Goal: Information Seeking & Learning: Learn about a topic

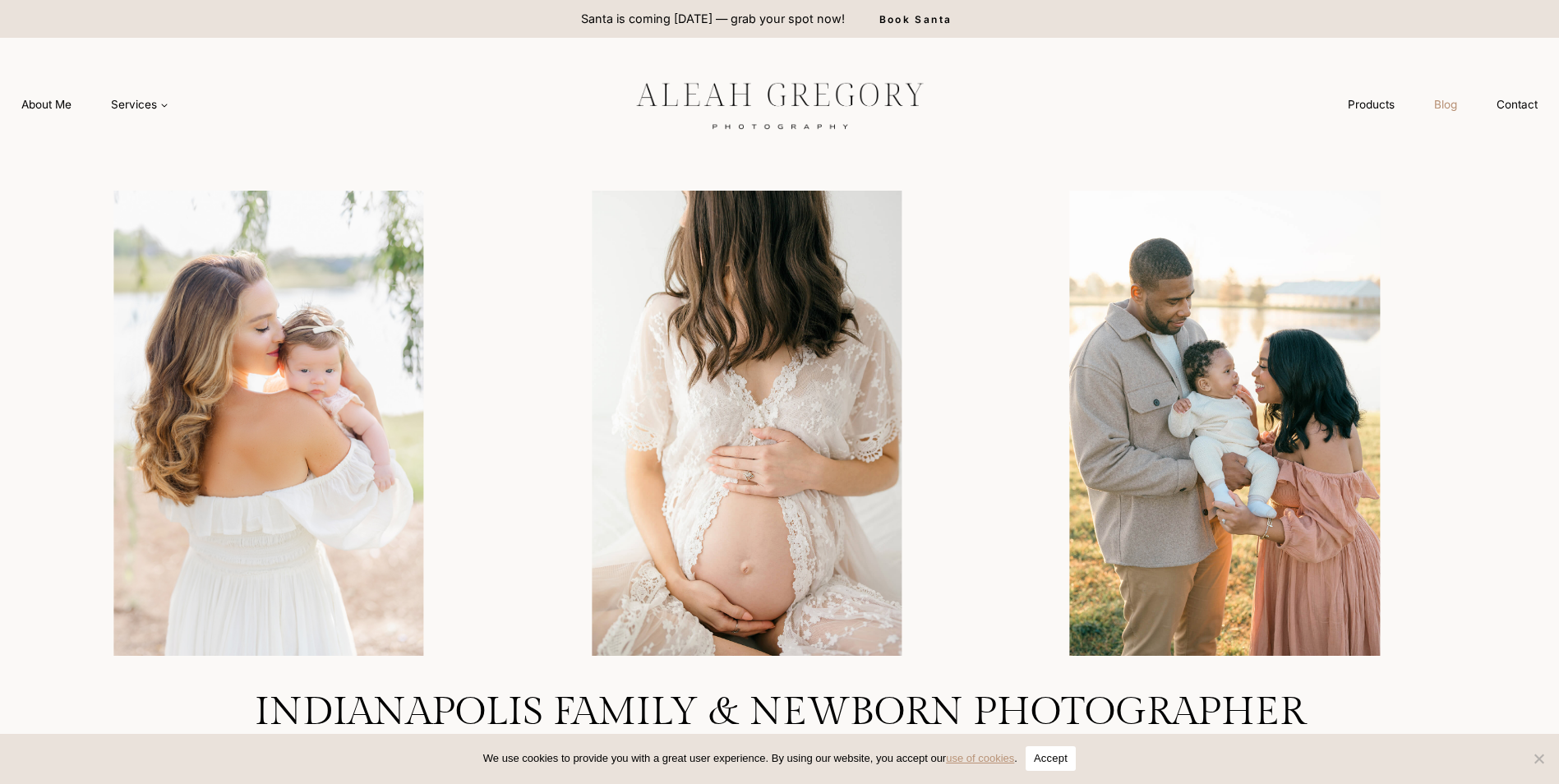
click at [1444, 106] on link "Blog" at bounding box center [1446, 104] width 63 height 30
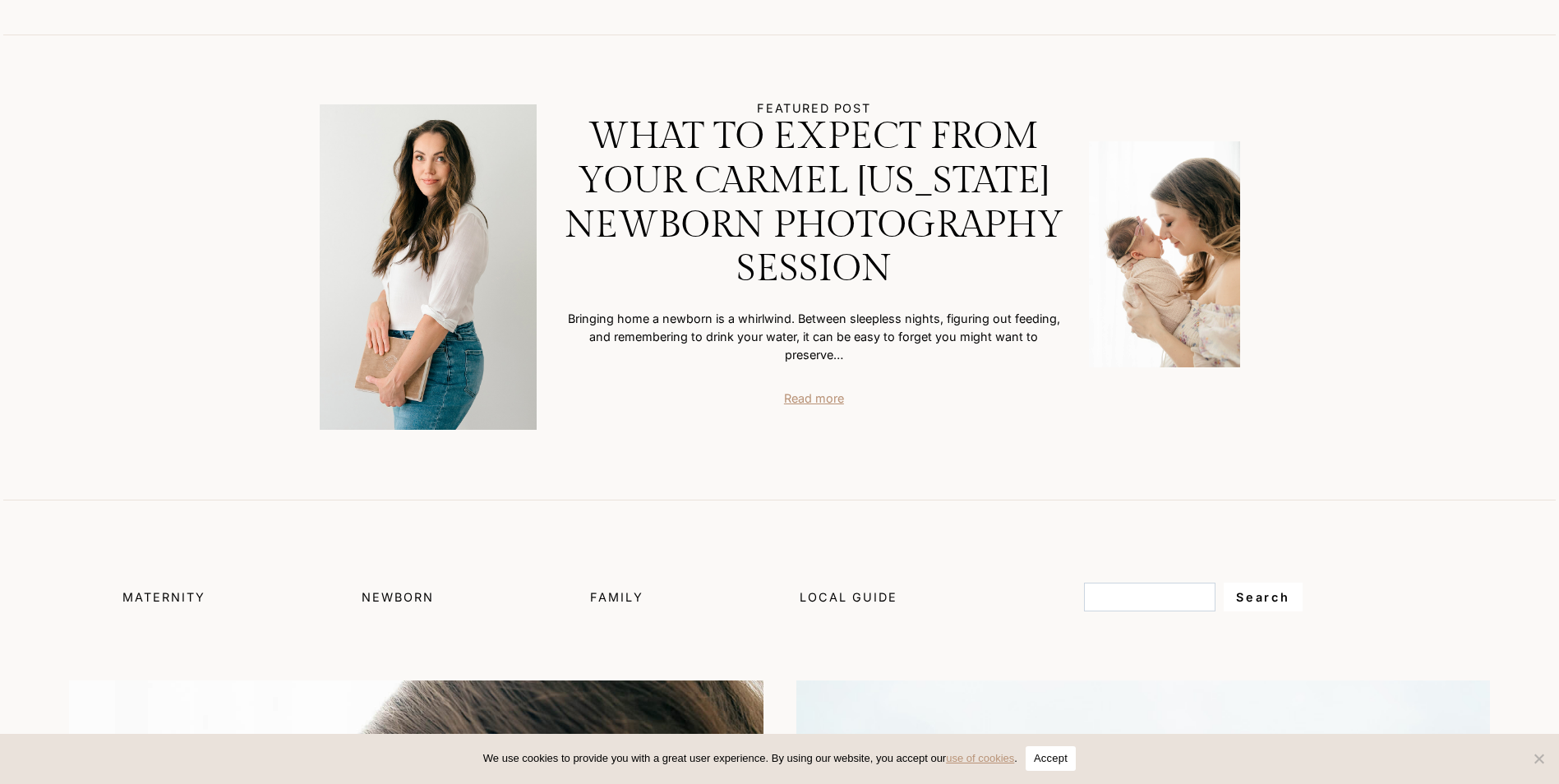
scroll to position [493, 0]
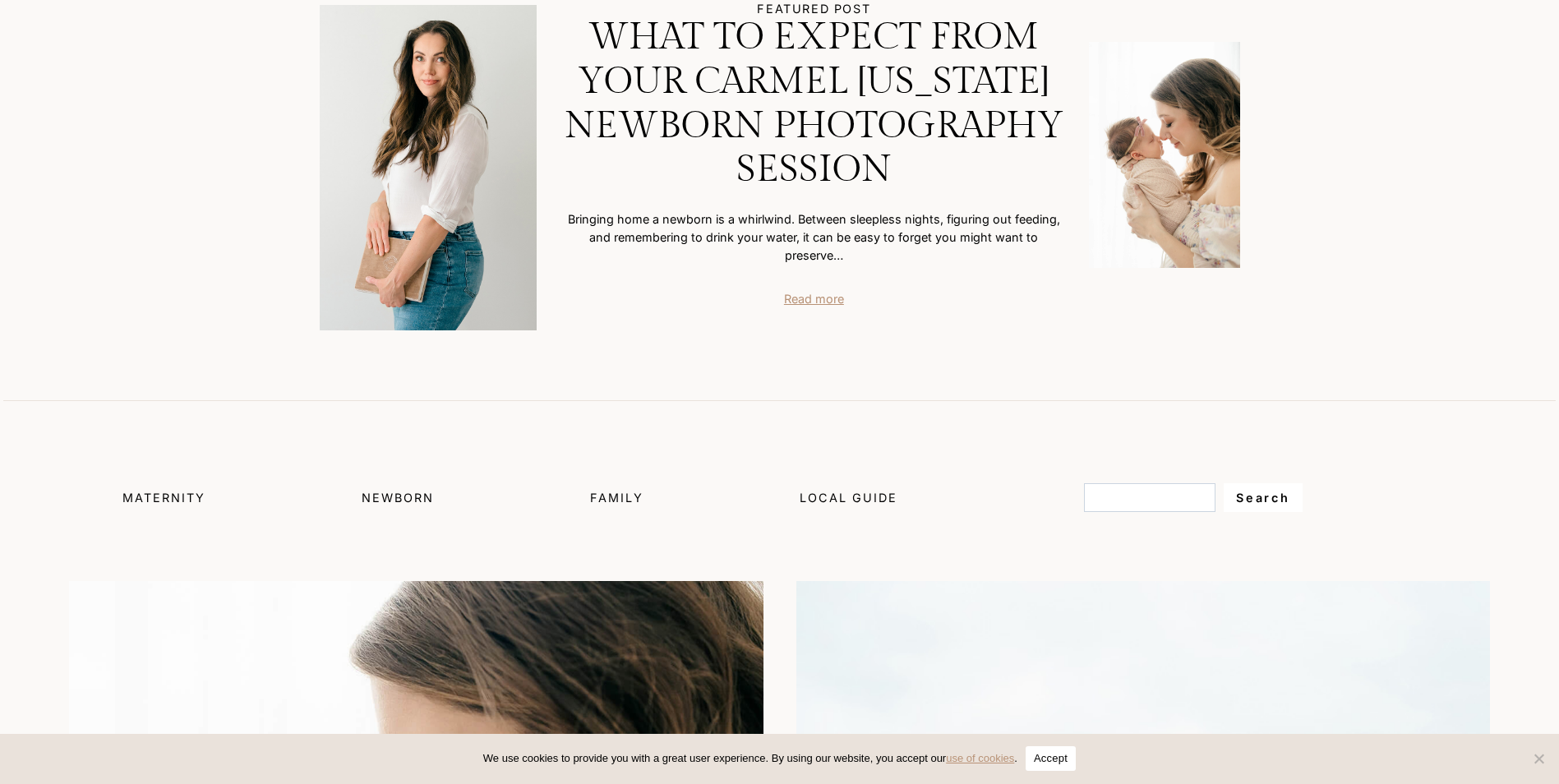
click at [615, 496] on span "Family" at bounding box center [617, 497] width 53 height 14
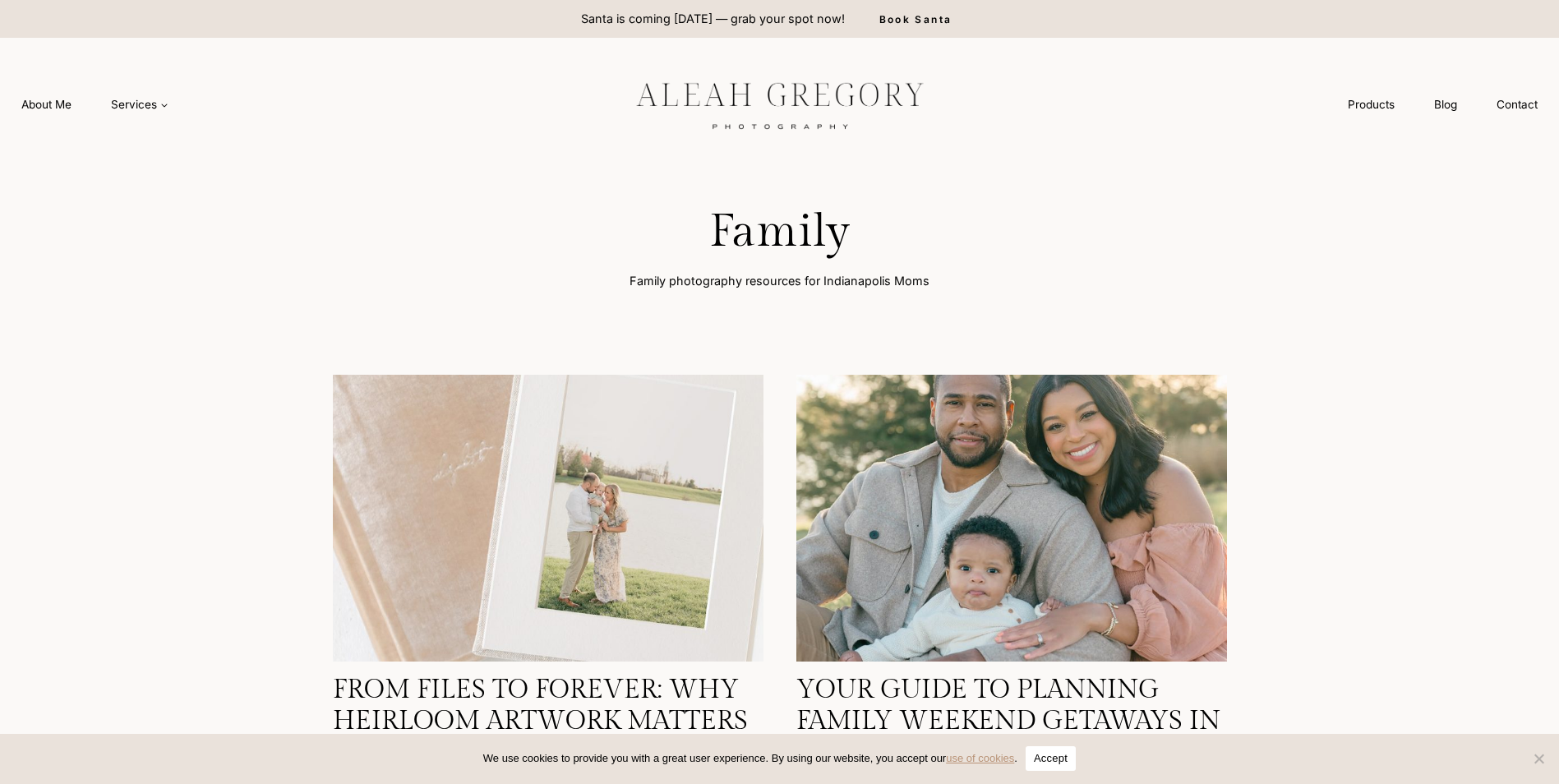
click at [731, 101] on img at bounding box center [780, 104] width 370 height 69
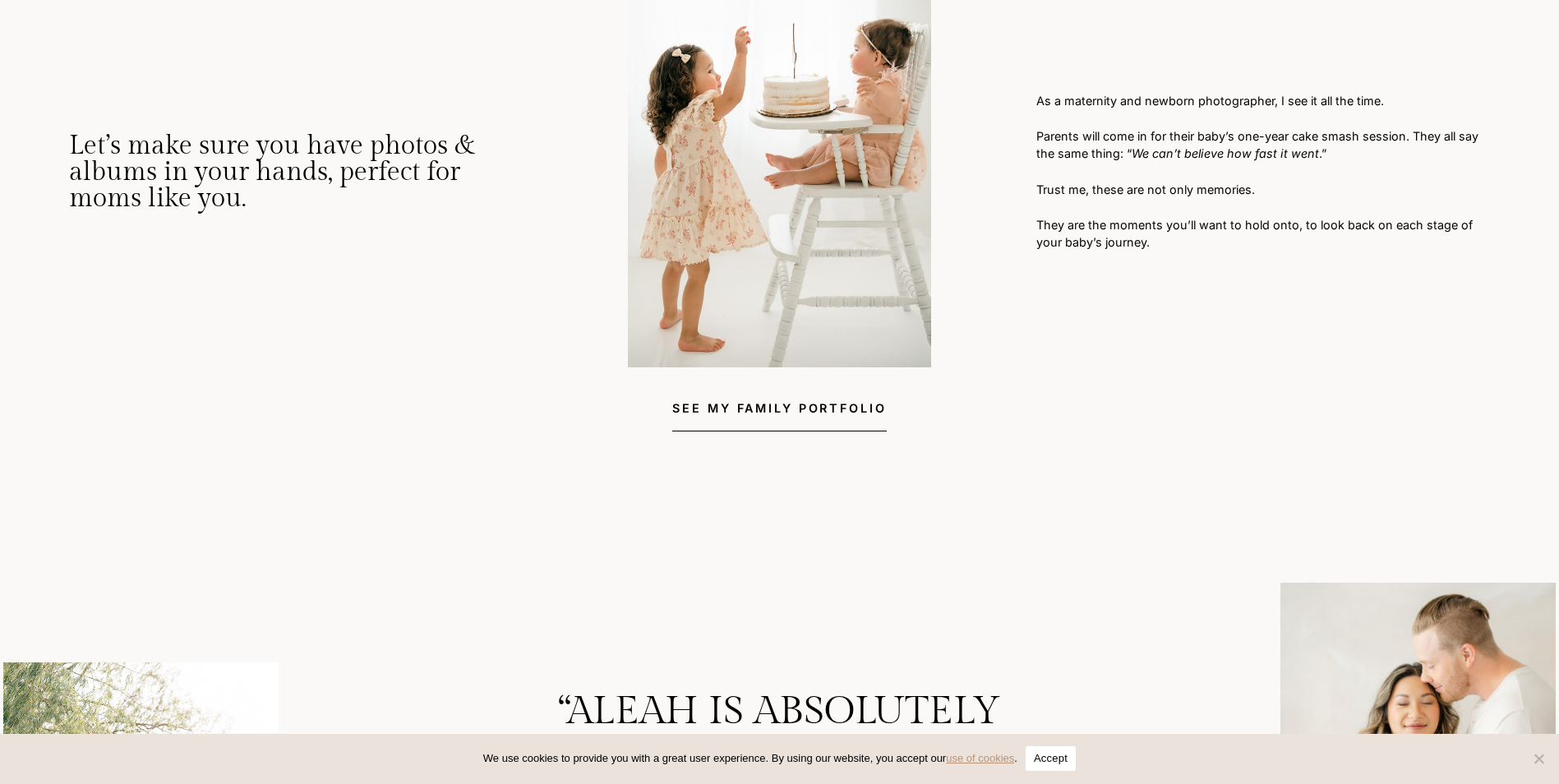
scroll to position [2034, 0]
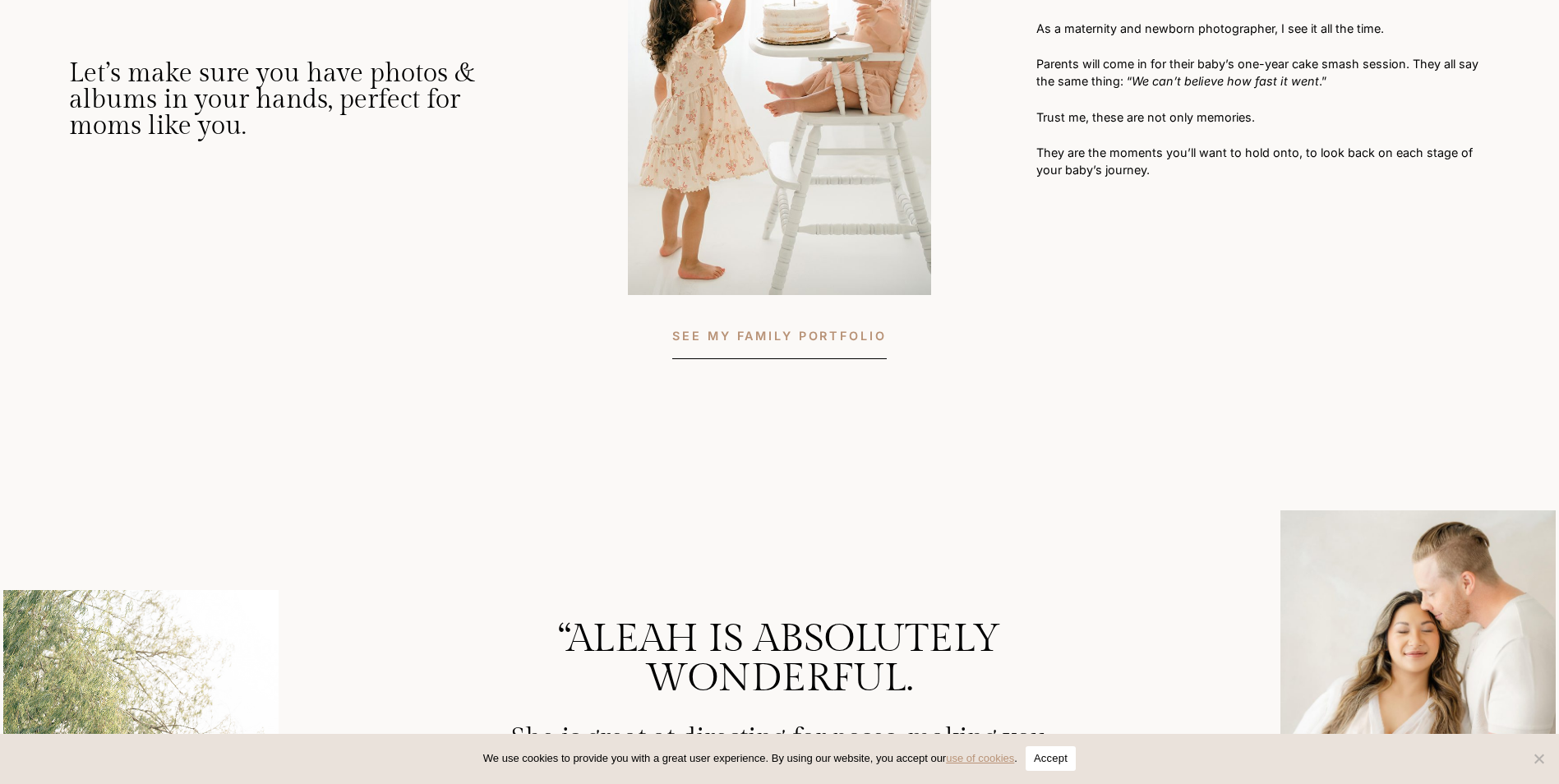
click at [774, 345] on span "SEE MY FAMILY PORTFOLIO" at bounding box center [780, 335] width 214 height 19
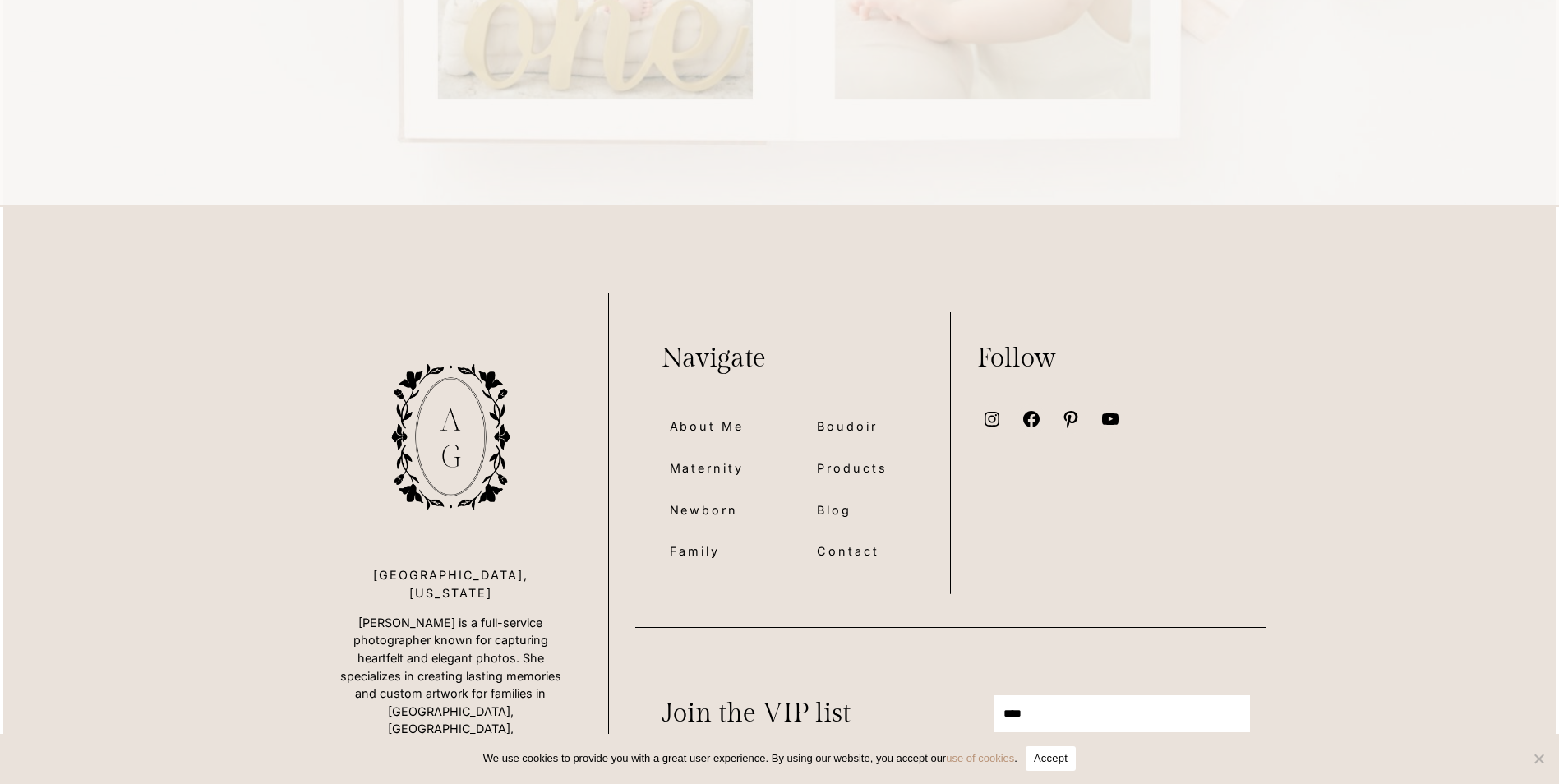
scroll to position [10573, 0]
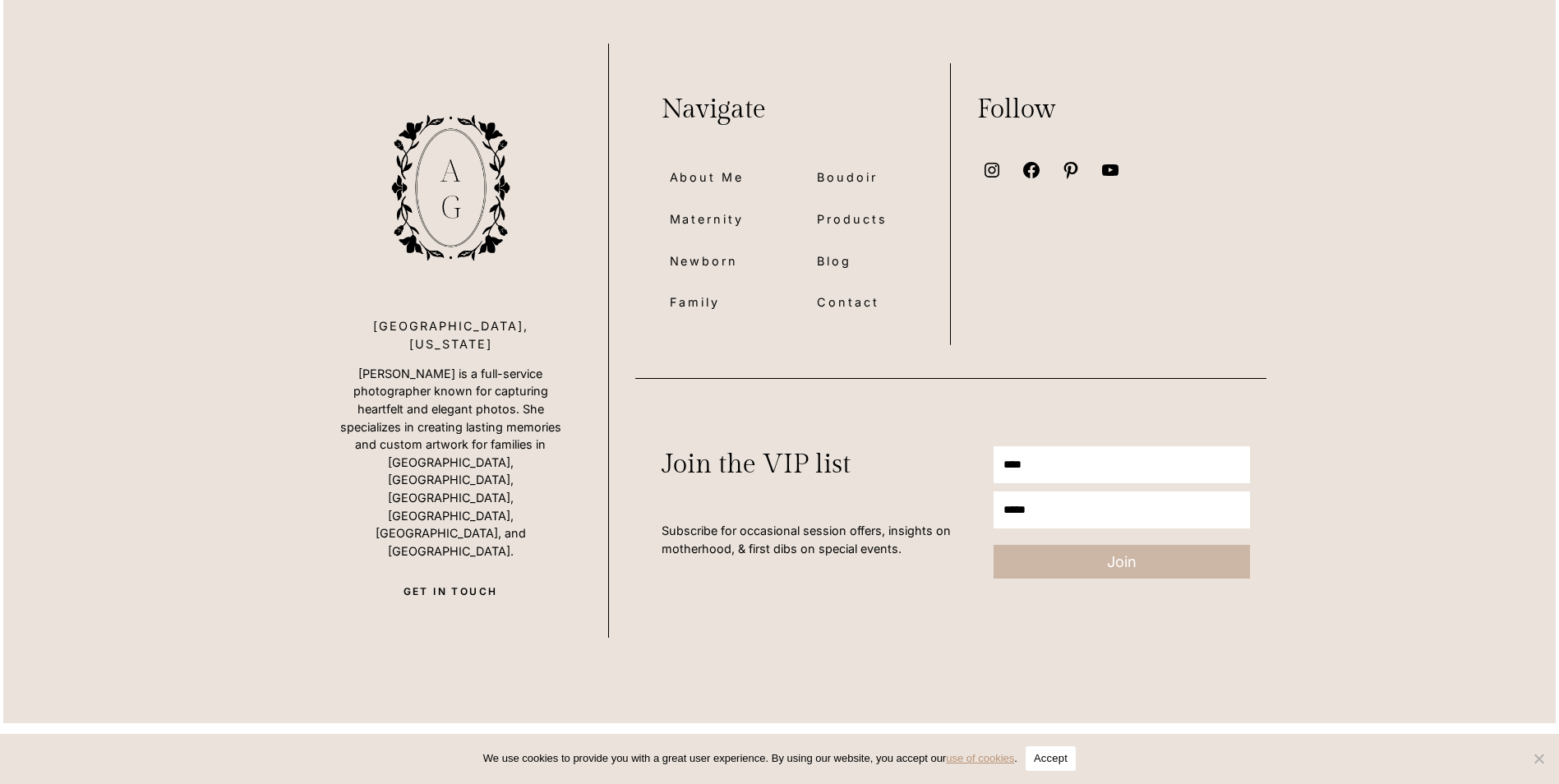
click at [708, 292] on span "Family" at bounding box center [694, 301] width 50 height 19
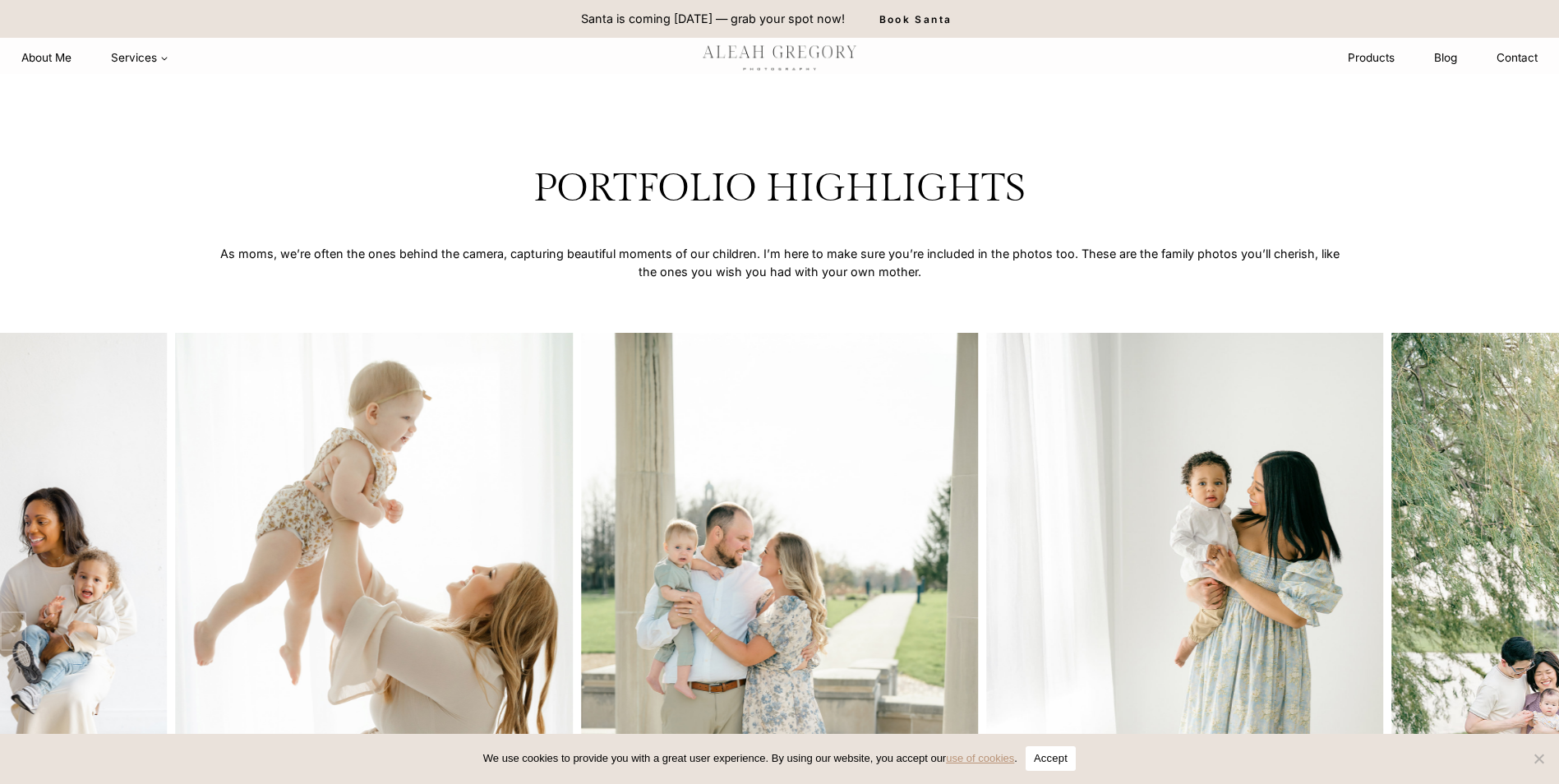
scroll to position [2629, 0]
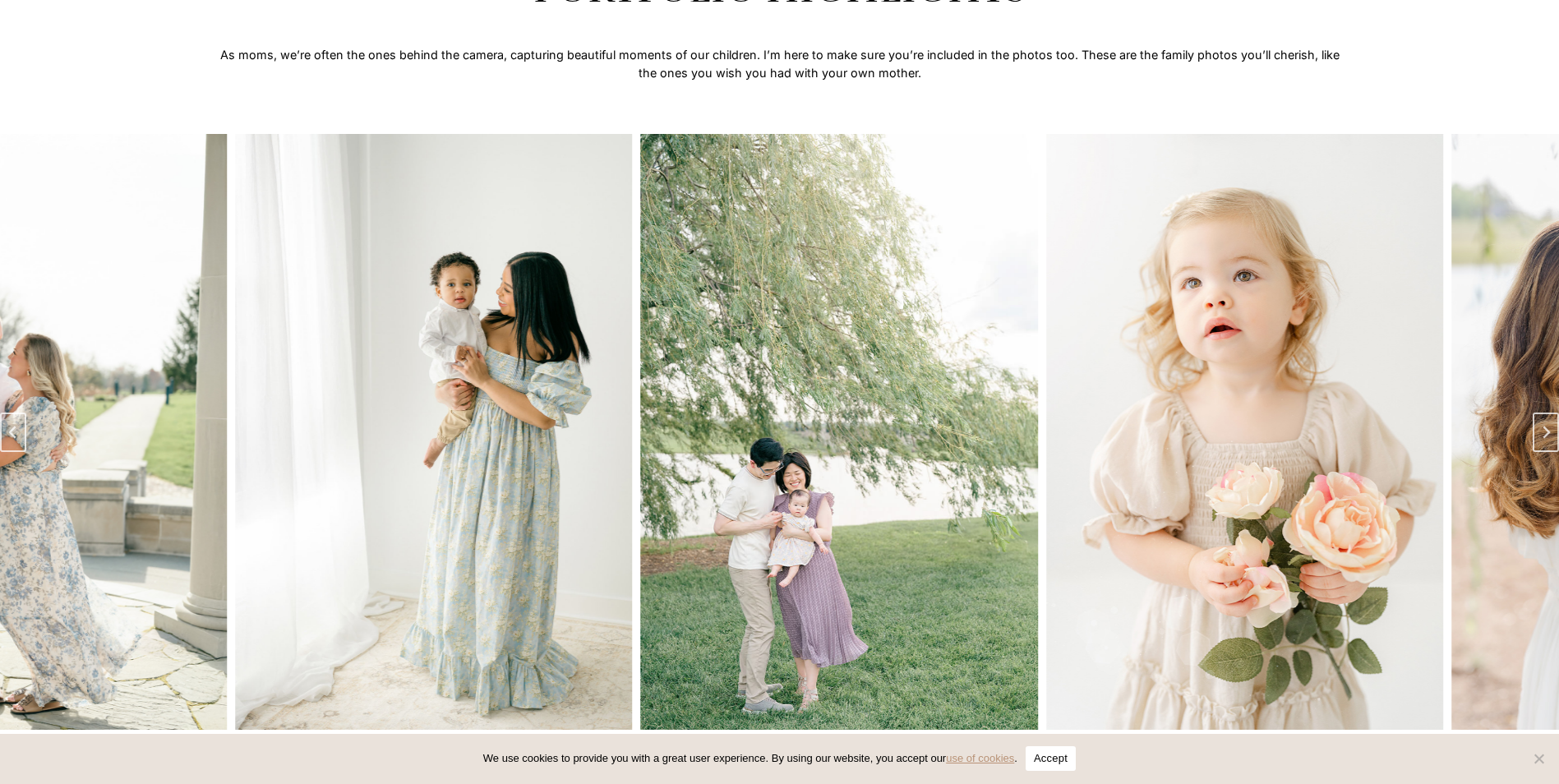
drag, startPoint x: 1329, startPoint y: 445, endPoint x: 546, endPoint y: 447, distance: 783.0
click at [535, 463] on img "2 of 8" at bounding box center [433, 432] width 397 height 596
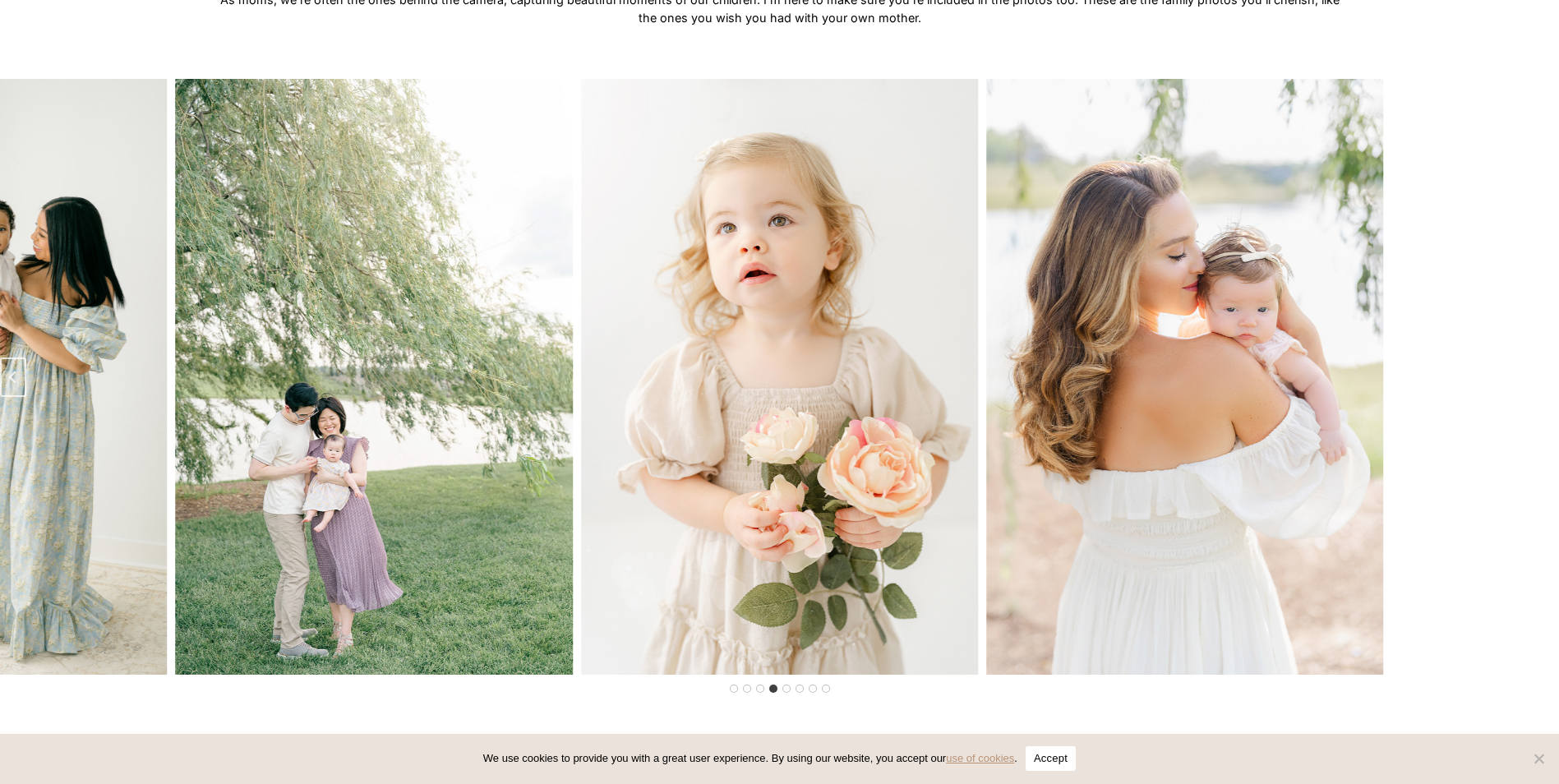
scroll to position [2712, 0]
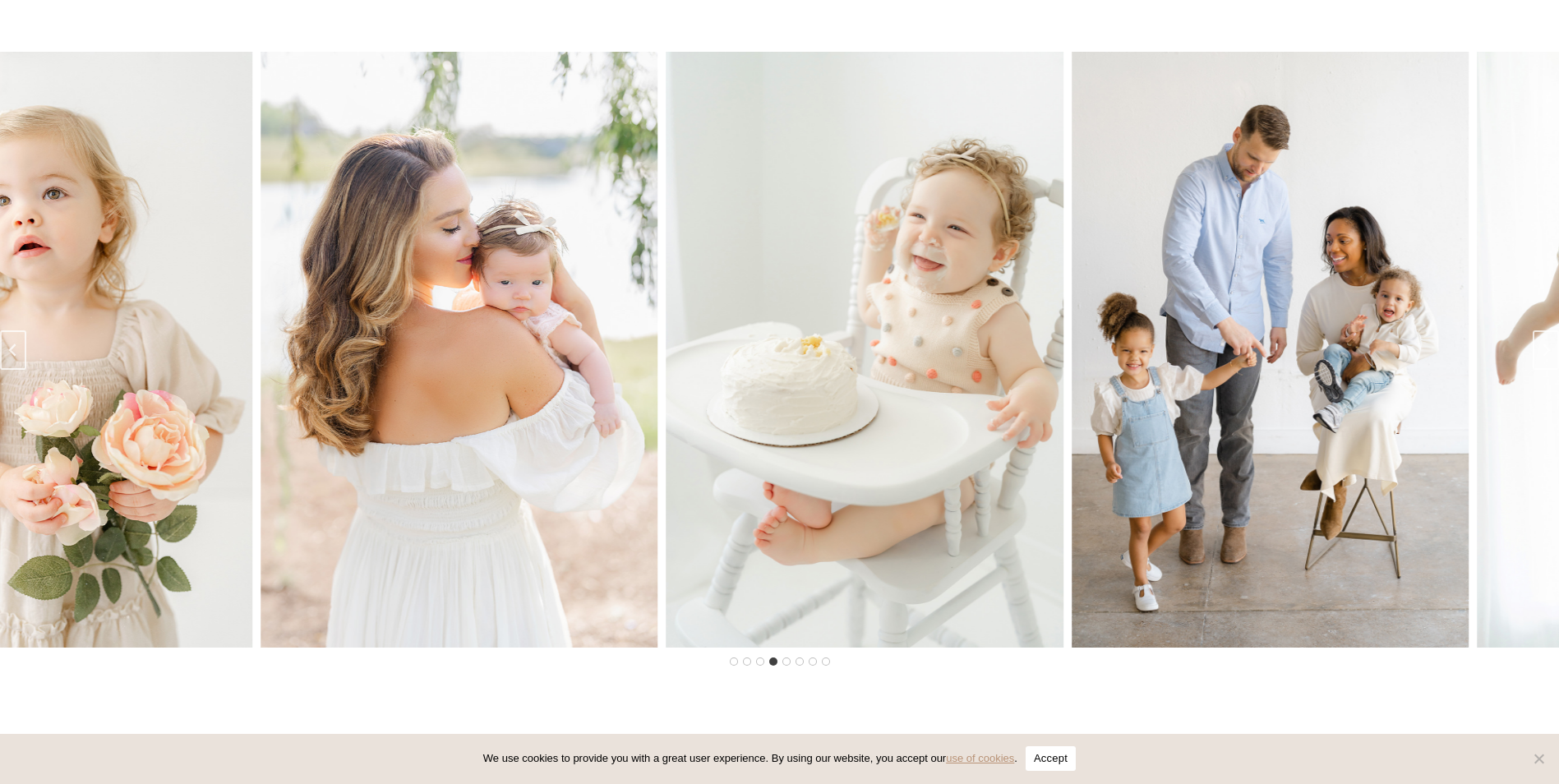
drag, startPoint x: 1211, startPoint y: 364, endPoint x: 235, endPoint y: 403, distance: 976.8
click at [261, 416] on img "5 of 8" at bounding box center [459, 350] width 397 height 596
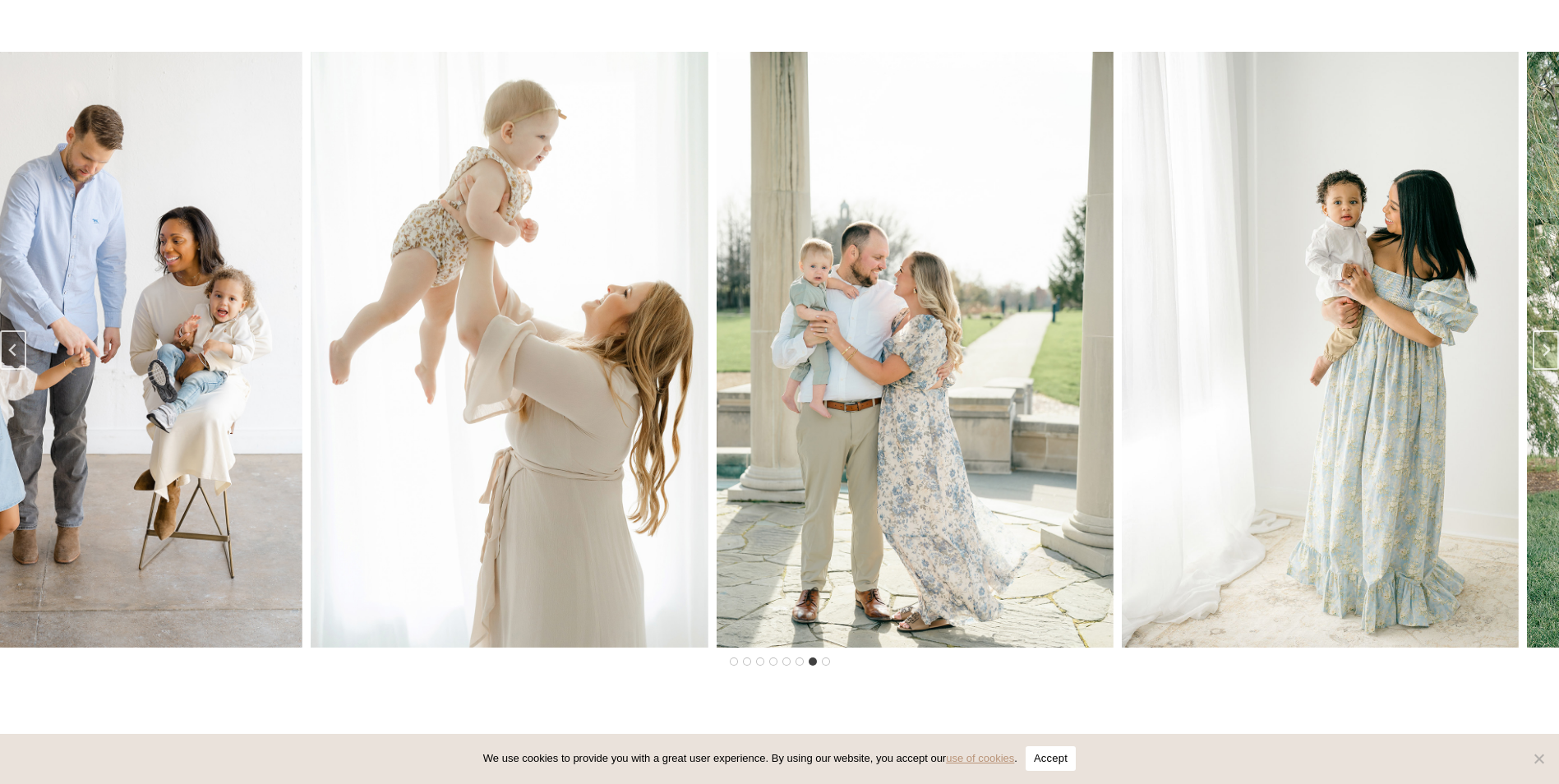
drag, startPoint x: 1401, startPoint y: 387, endPoint x: 349, endPoint y: 353, distance: 1052.5
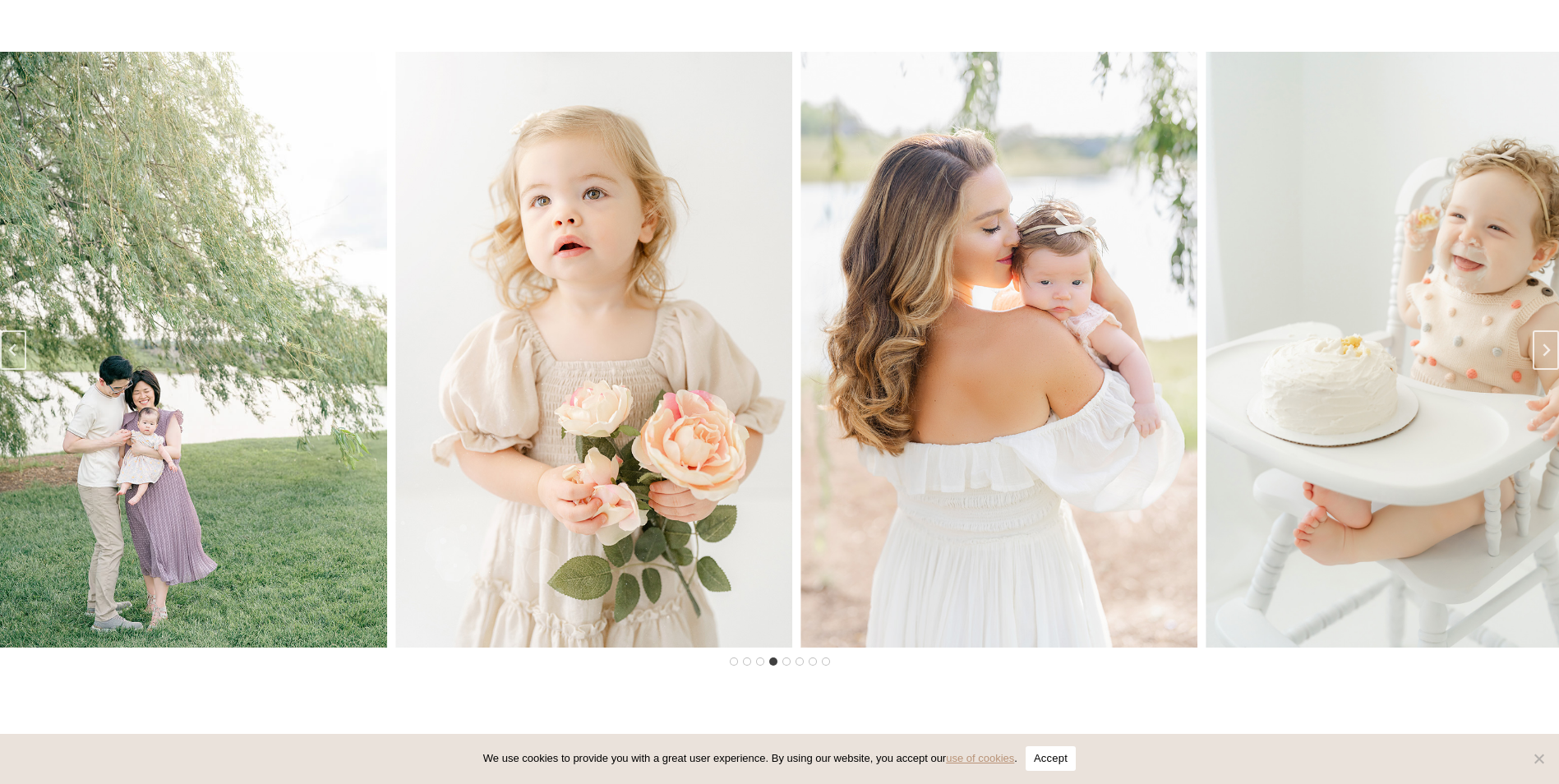
drag, startPoint x: 1195, startPoint y: 333, endPoint x: 1049, endPoint y: 335, distance: 146.0
click at [1008, 346] on img "5 of 8" at bounding box center [998, 350] width 397 height 596
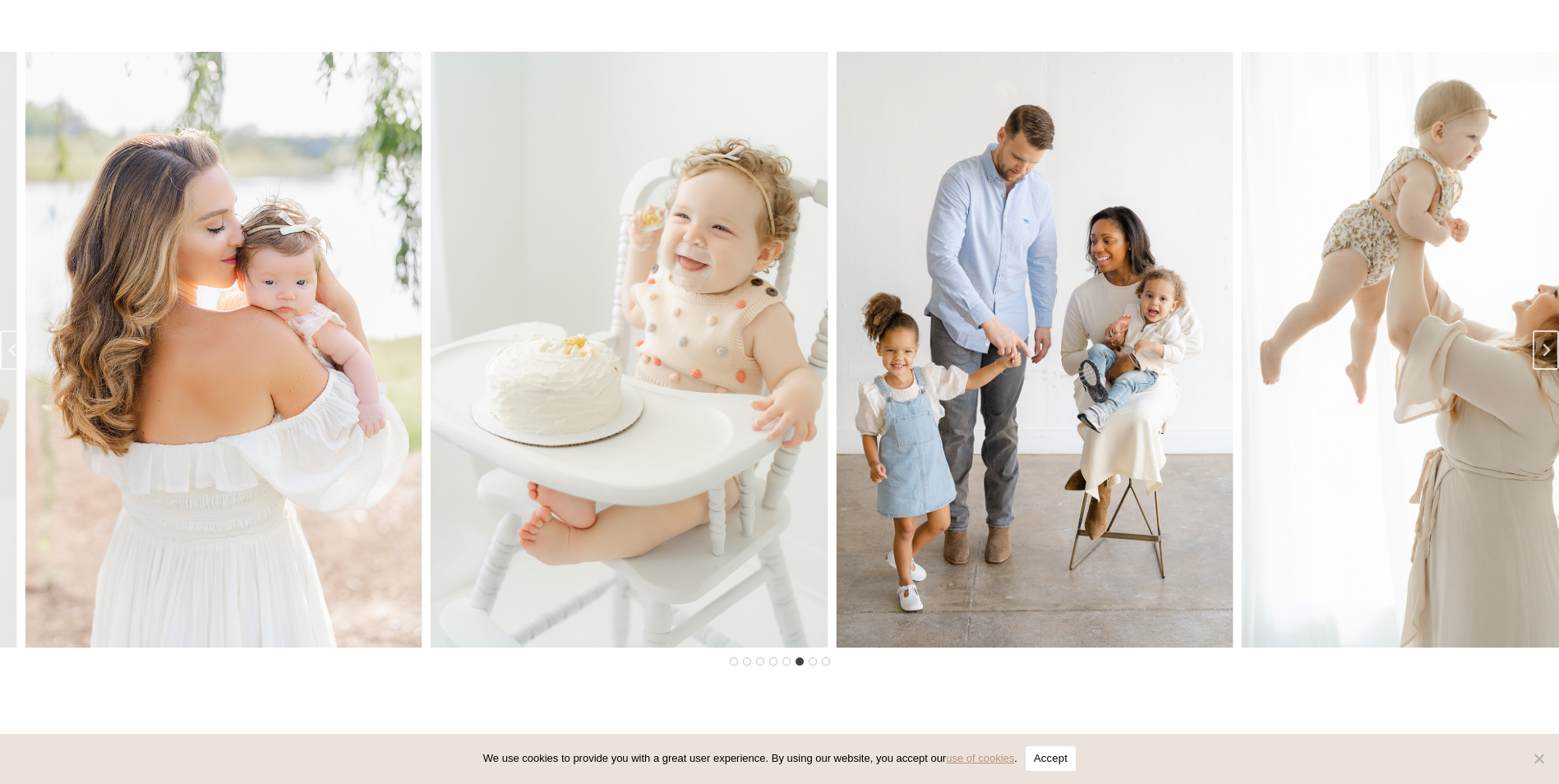
drag, startPoint x: 1301, startPoint y: 336, endPoint x: 1149, endPoint y: 344, distance: 152.2
click at [1149, 344] on img "7 of 8" at bounding box center [1034, 350] width 397 height 596
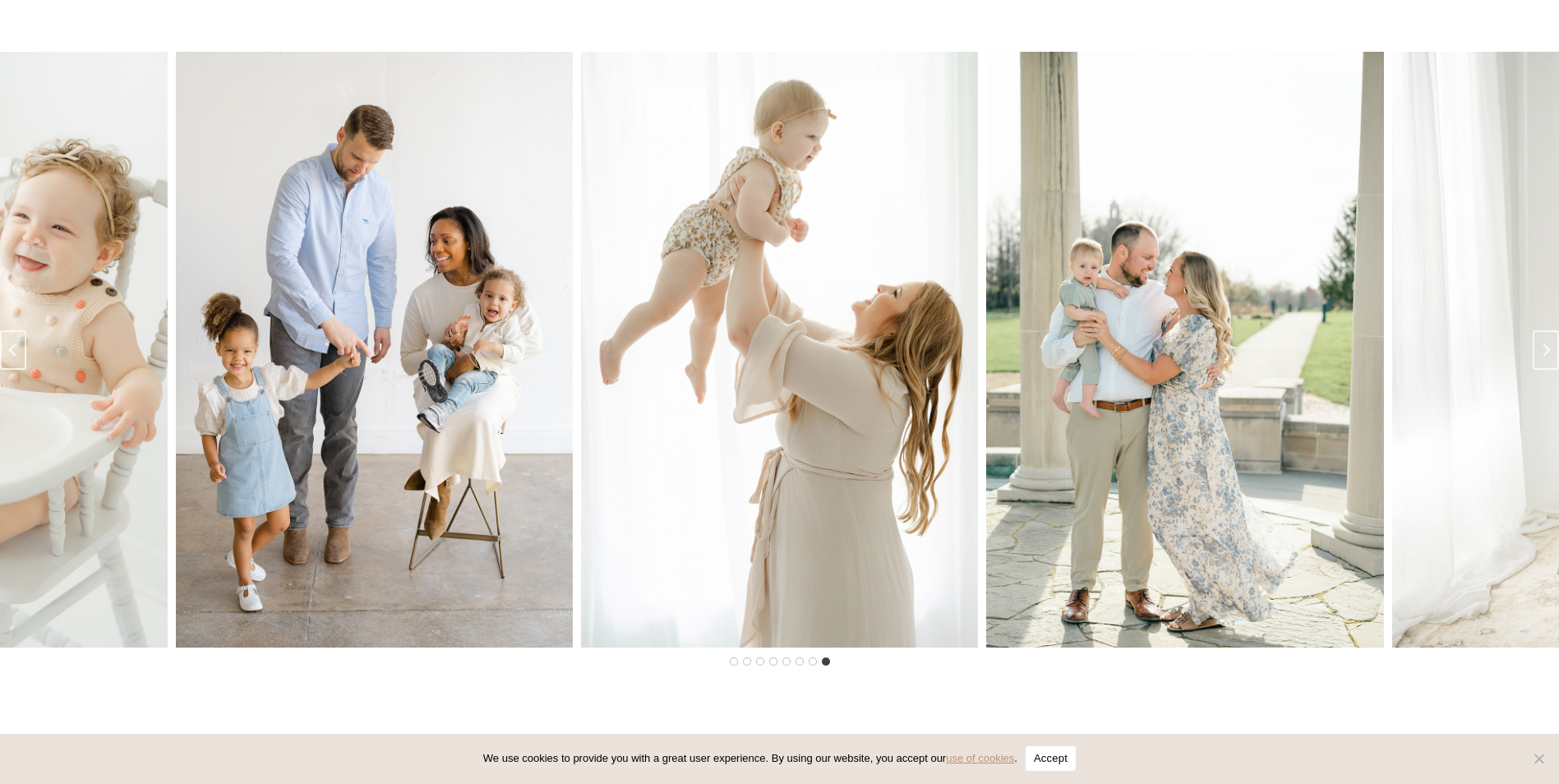
drag, startPoint x: 1296, startPoint y: 338, endPoint x: 1146, endPoint y: 343, distance: 150.1
click at [1146, 343] on img "1 of 8" at bounding box center [1184, 350] width 397 height 596
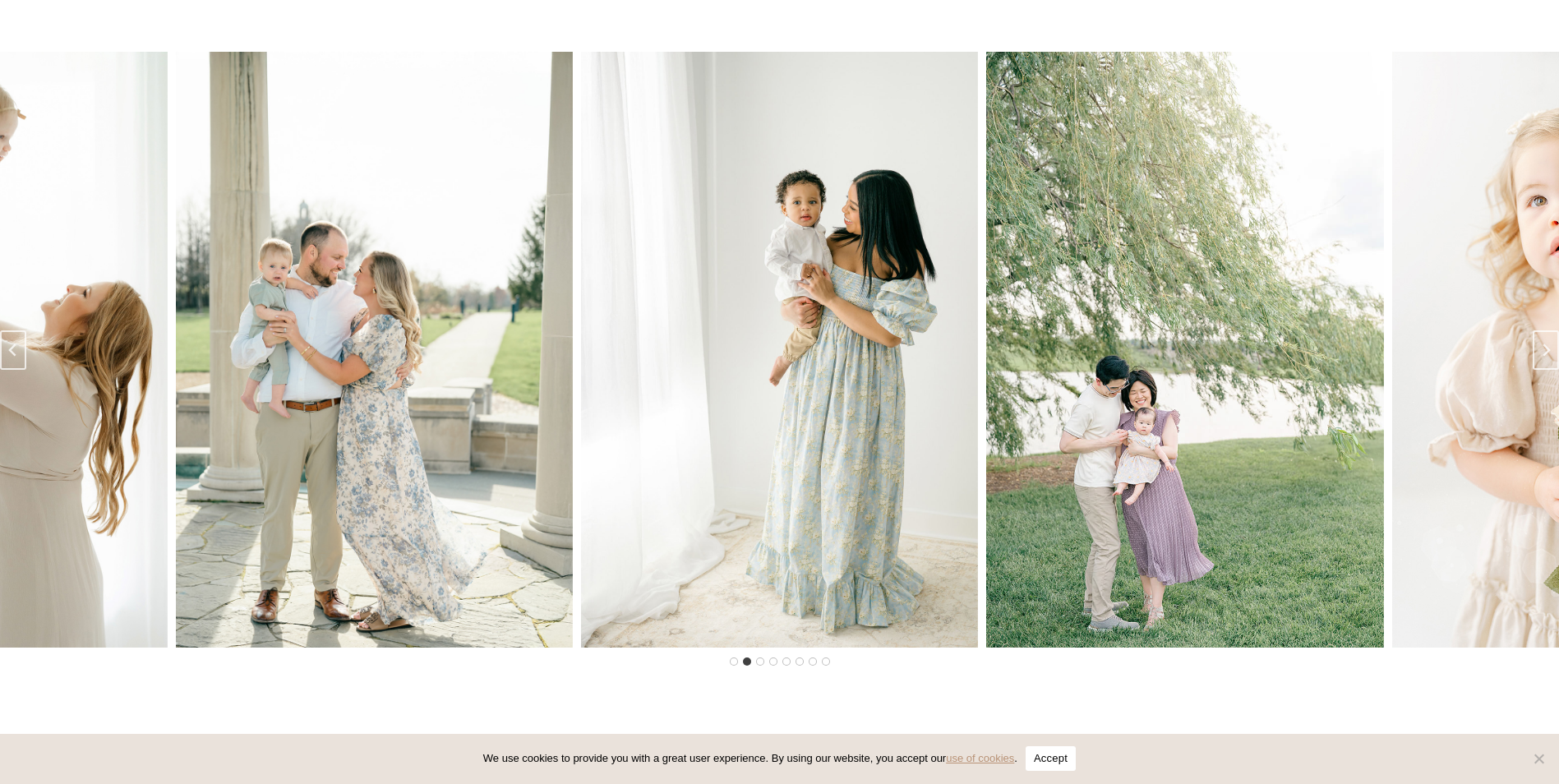
drag, startPoint x: 1279, startPoint y: 336, endPoint x: 1075, endPoint y: 339, distance: 204.0
click at [1075, 339] on img "3 of 8" at bounding box center [1184, 350] width 397 height 596
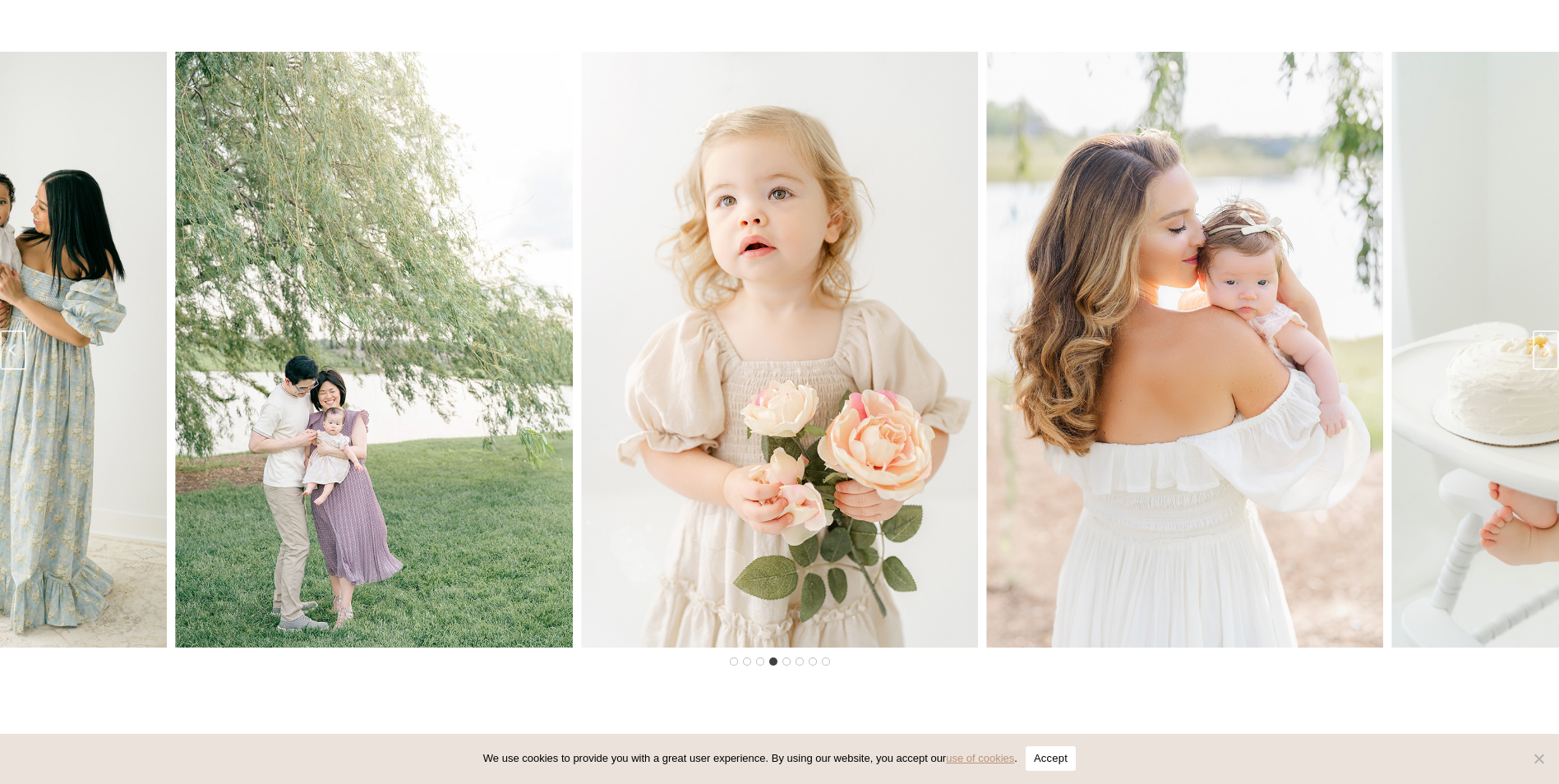
drag, startPoint x: 1161, startPoint y: 331, endPoint x: 976, endPoint y: 336, distance: 185.1
click at [986, 336] on img "5 of 8" at bounding box center [1184, 350] width 397 height 596
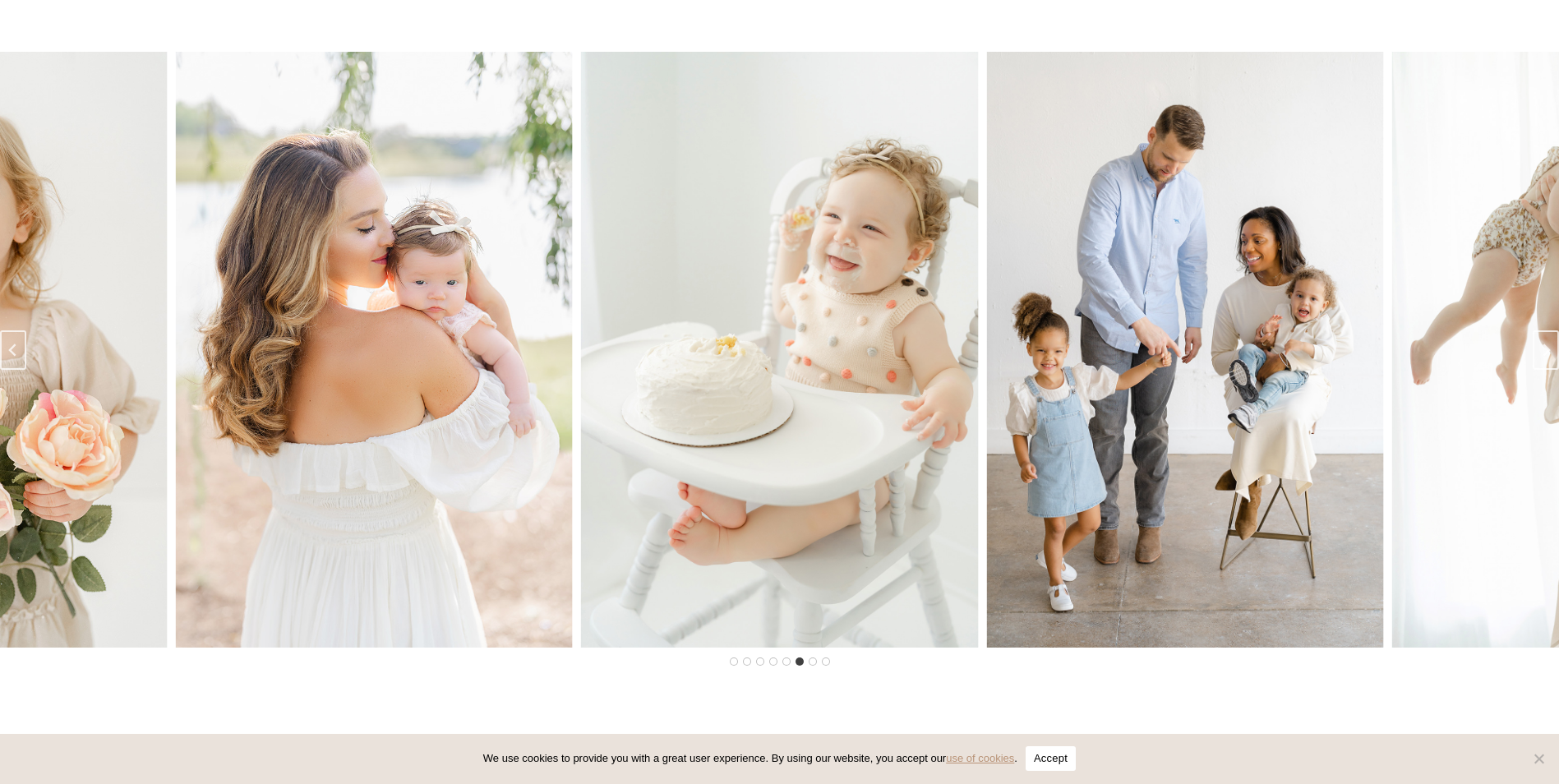
drag, startPoint x: 1219, startPoint y: 366, endPoint x: 663, endPoint y: 372, distance: 556.0
click at [986, 375] on img "7 of 8" at bounding box center [1184, 350] width 397 height 596
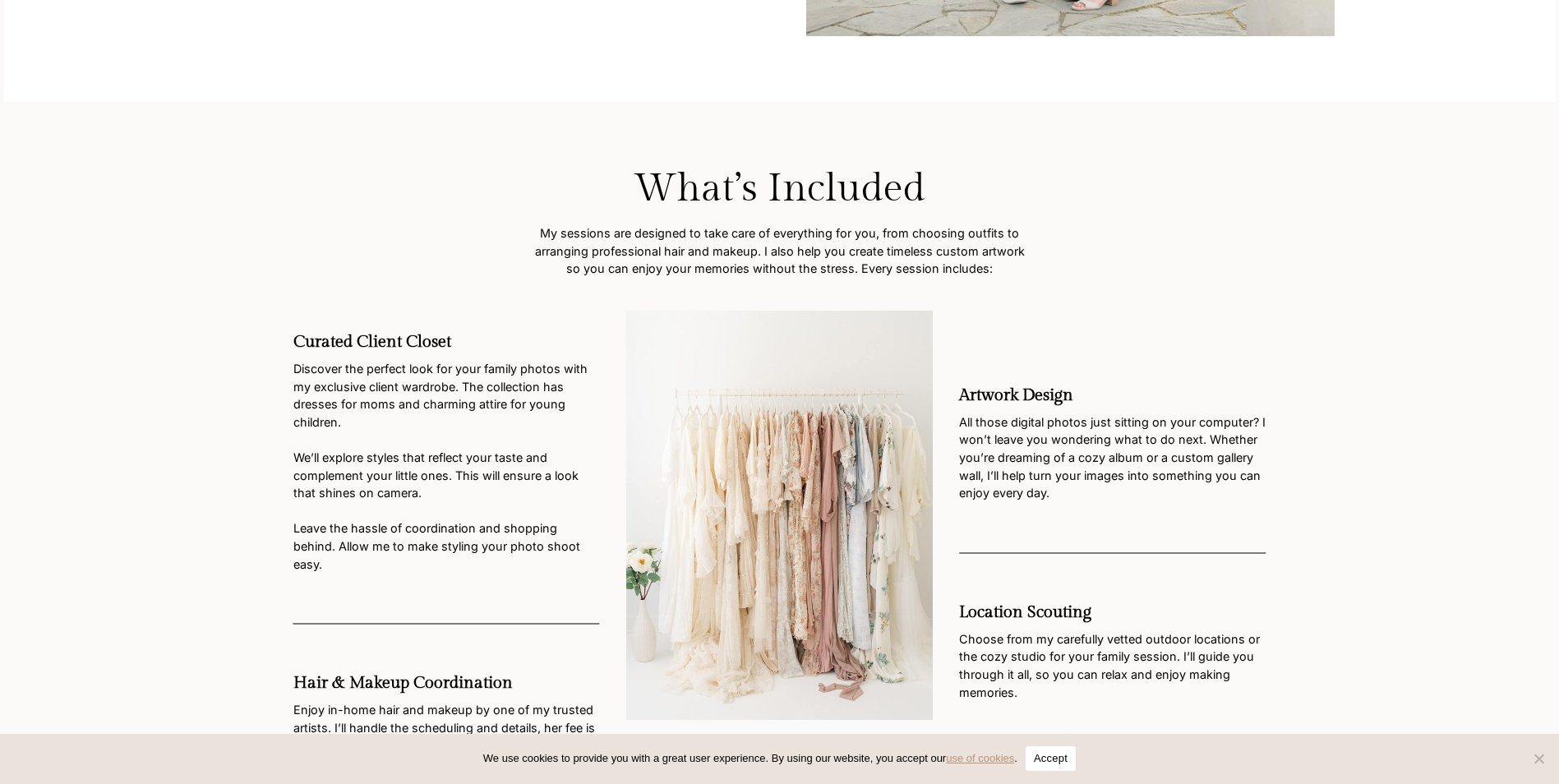
scroll to position [1726, 0]
